Goal: Information Seeking & Learning: Understand process/instructions

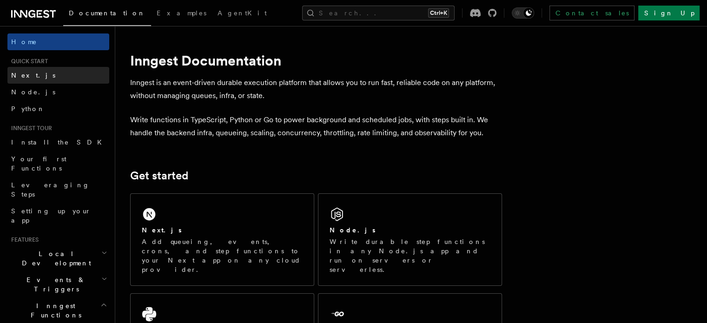
click at [64, 78] on link "Next.js" at bounding box center [58, 75] width 102 height 17
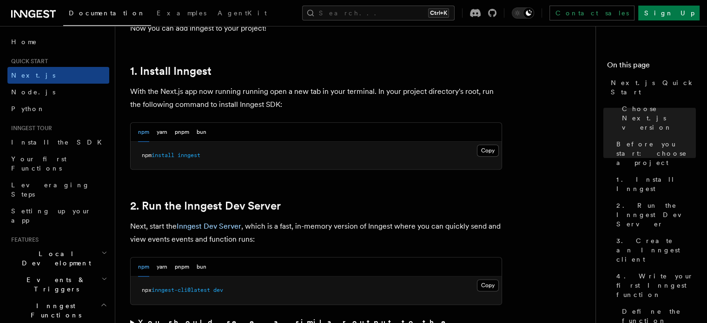
scroll to position [495, 0]
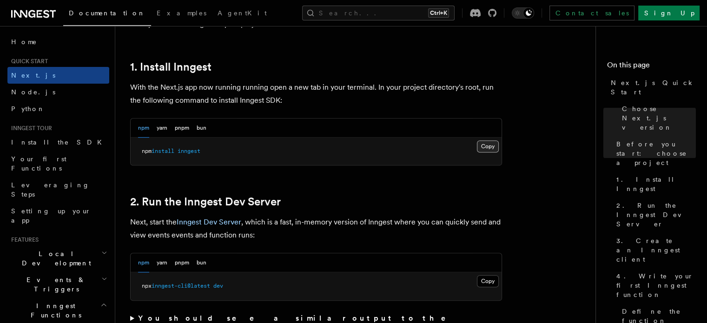
click at [490, 148] on button "Copy Copied" at bounding box center [488, 146] width 22 height 12
click at [497, 144] on button "Copy Copied" at bounding box center [488, 146] width 22 height 12
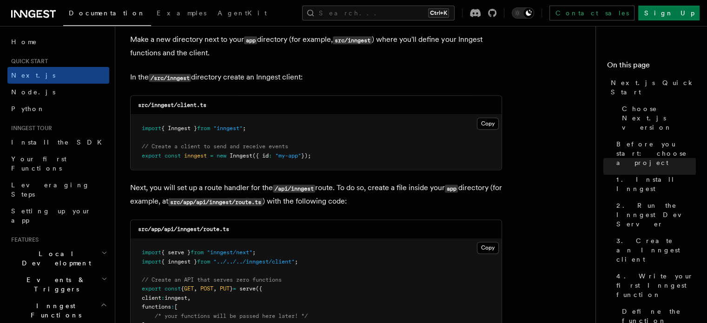
scroll to position [1160, 0]
click at [489, 123] on button "Copy Copied" at bounding box center [488, 124] width 22 height 12
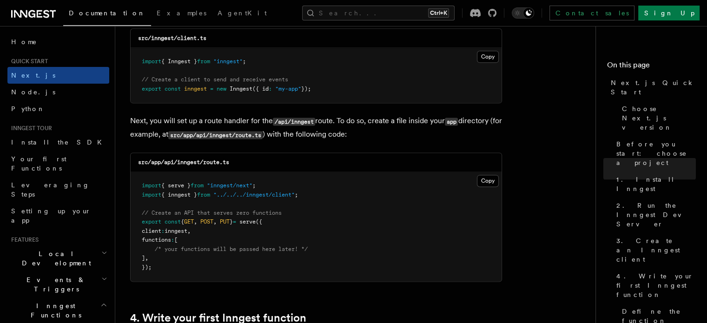
scroll to position [1231, 0]
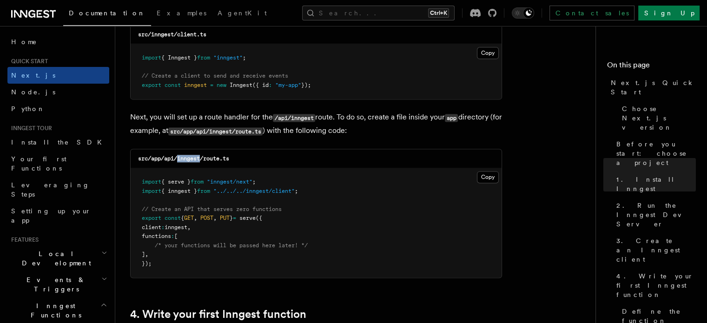
drag, startPoint x: 179, startPoint y: 159, endPoint x: 202, endPoint y: 160, distance: 22.3
click at [202, 160] on code "src/app/api/inngest/route.ts" at bounding box center [183, 158] width 91 height 7
copy code "inngest"
click at [493, 174] on button "Copy Copied" at bounding box center [488, 177] width 22 height 12
